Goal: Task Accomplishment & Management: Use online tool/utility

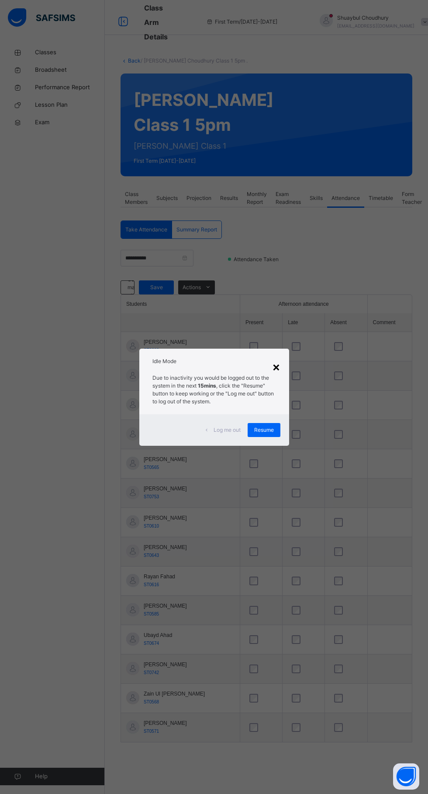
click at [281, 376] on div "×" at bounding box center [276, 366] width 8 height 18
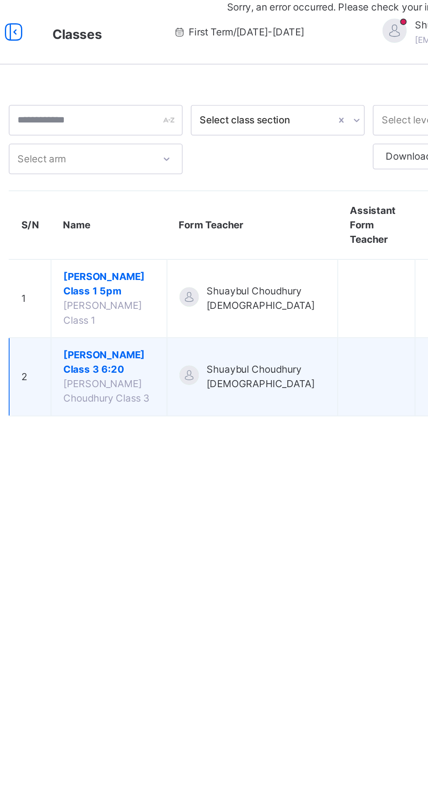
click at [251, 203] on span "Shuaybul Choudhury [DEMOGRAPHIC_DATA]" at bounding box center [260, 204] width 64 height 16
click at [200, 204] on span "[PERSON_NAME] Class 3 6:20" at bounding box center [174, 196] width 49 height 16
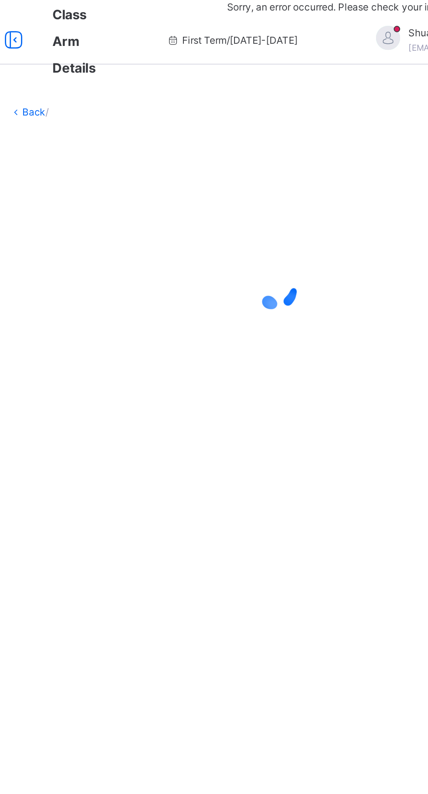
click at [272, 219] on div at bounding box center [267, 156] width 292 height 166
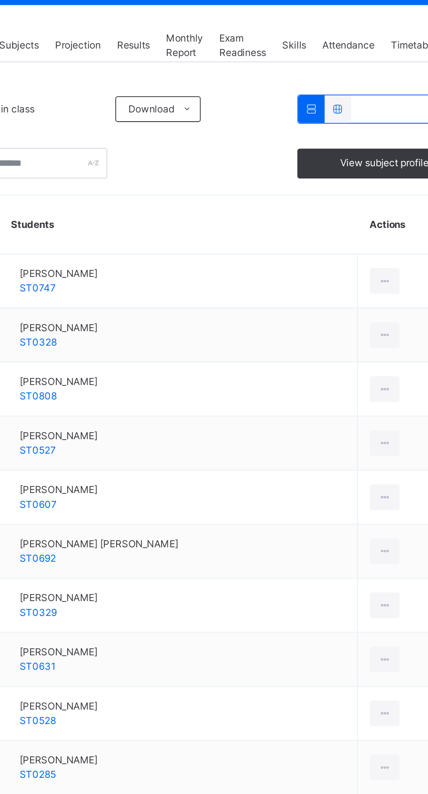
click at [354, 202] on span "Attendance" at bounding box center [346, 198] width 28 height 8
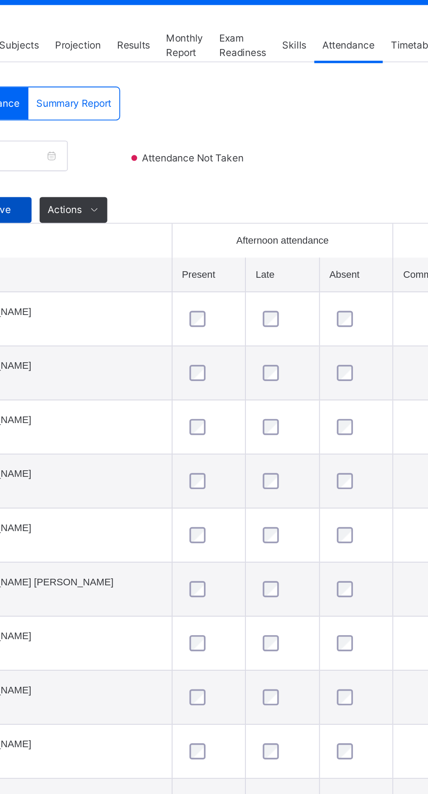
click at [164, 291] on span "Save" at bounding box center [157, 287] width 22 height 8
